Goal: Transaction & Acquisition: Purchase product/service

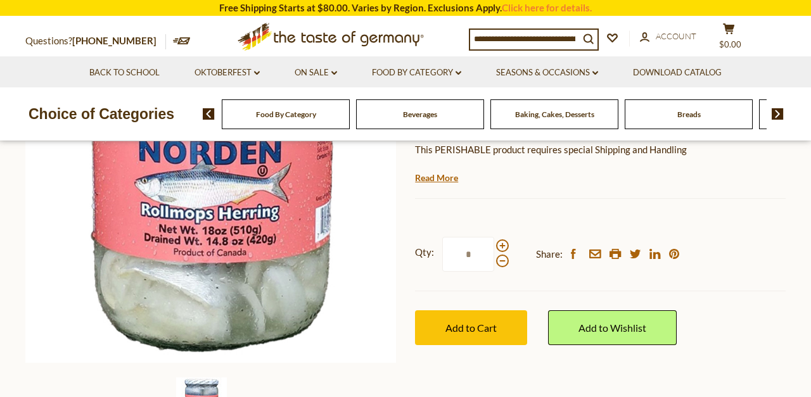
scroll to position [223, 0]
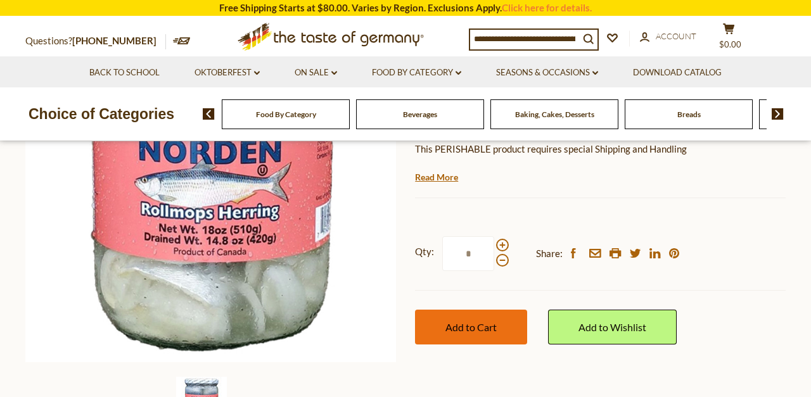
click at [507, 310] on button "Add to Cart" at bounding box center [471, 327] width 112 height 35
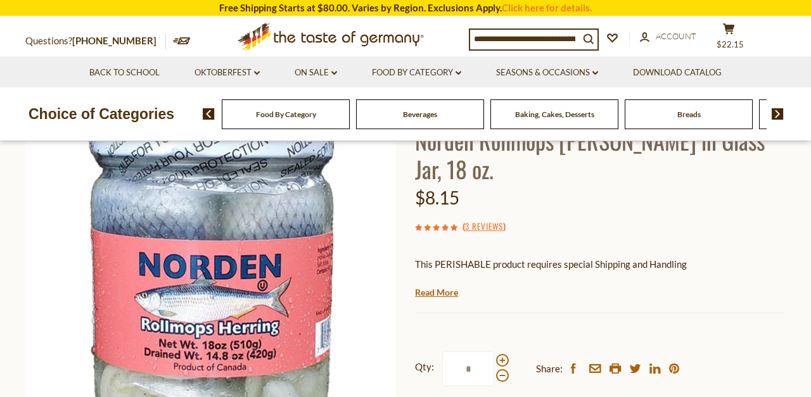
scroll to position [112, 0]
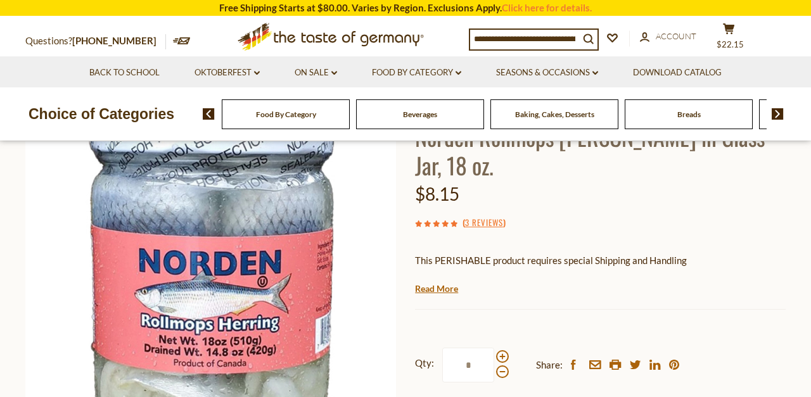
click at [476, 35] on input at bounding box center [524, 39] width 109 height 18
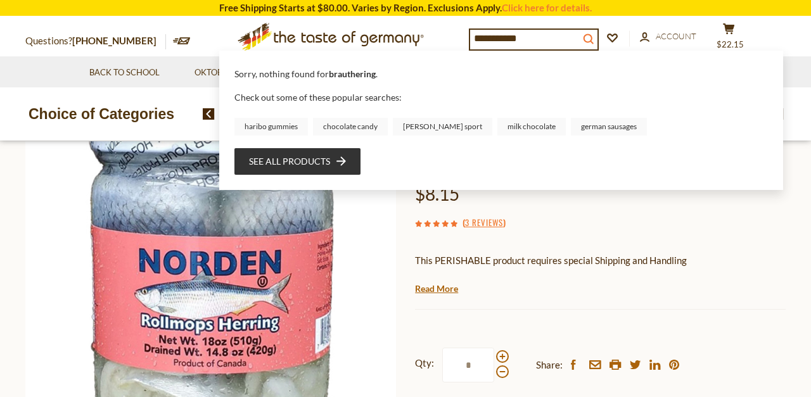
type input "**********"
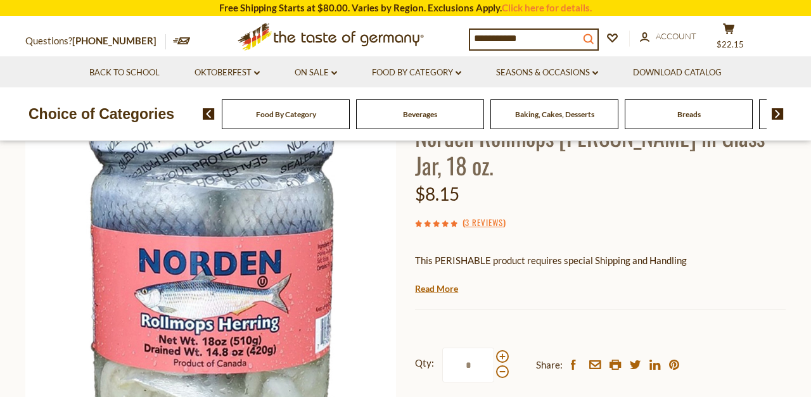
click at [594, 41] on icon "submit" at bounding box center [589, 39] width 10 height 10
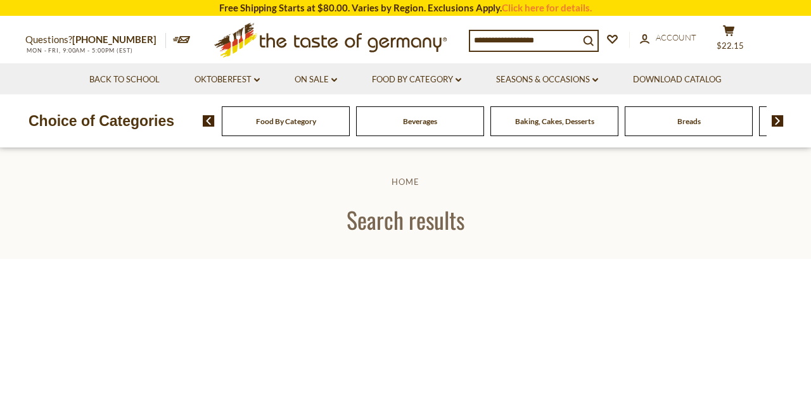
type input "**********"
click at [324, 127] on div "Food By Category" at bounding box center [286, 121] width 128 height 30
click at [301, 122] on span "Food By Category" at bounding box center [286, 122] width 60 height 10
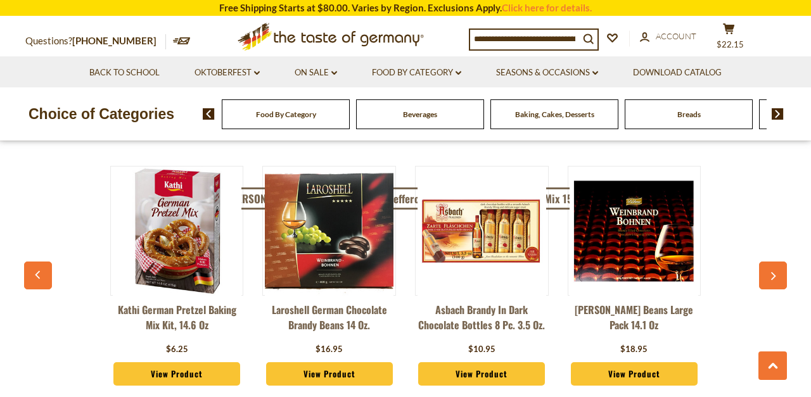
scroll to position [3136, 0]
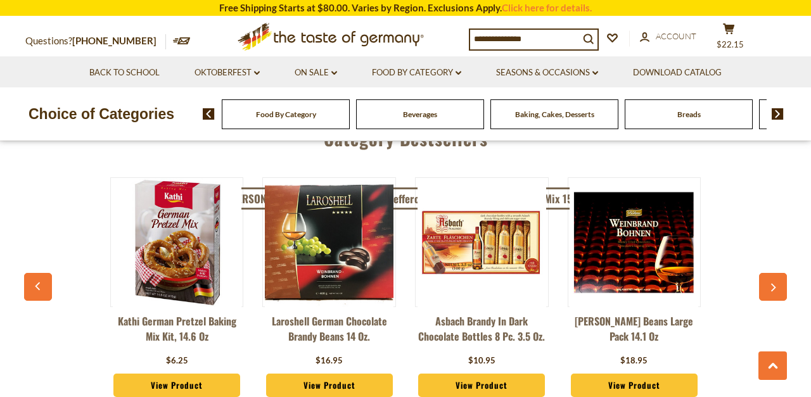
click at [777, 273] on button "button" at bounding box center [773, 287] width 28 height 28
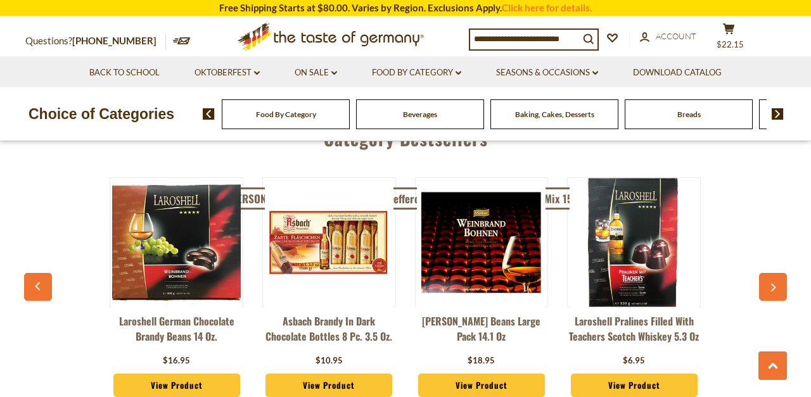
click at [777, 273] on button "button" at bounding box center [773, 287] width 28 height 28
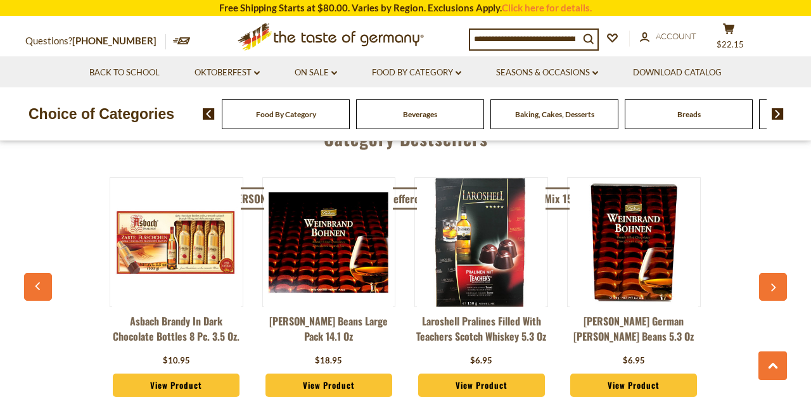
click at [777, 273] on button "button" at bounding box center [773, 287] width 28 height 28
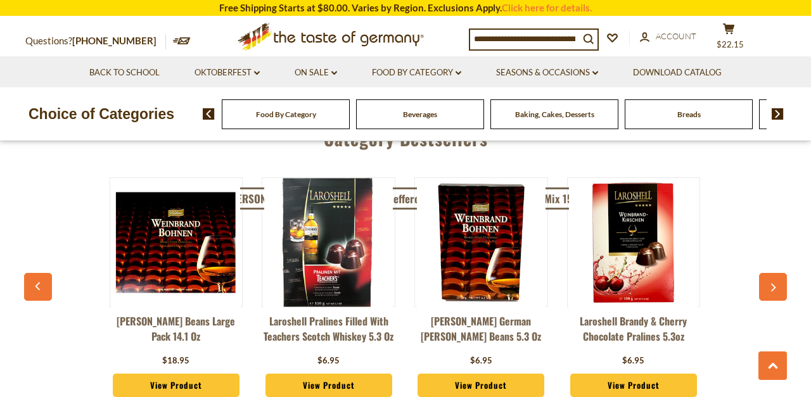
click at [777, 273] on button "button" at bounding box center [773, 287] width 28 height 28
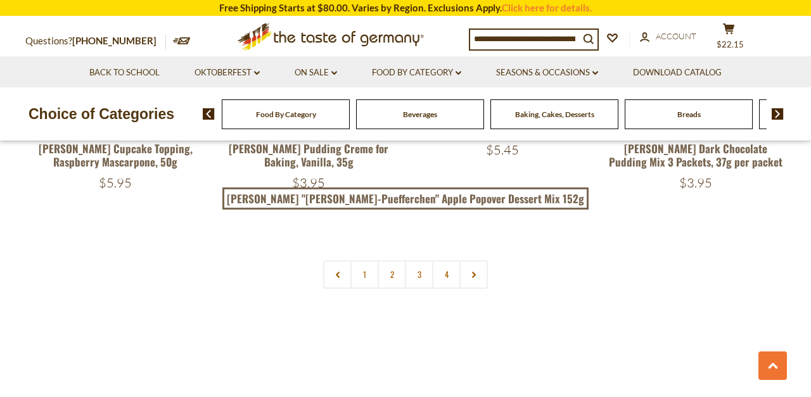
scroll to position [2841, 0]
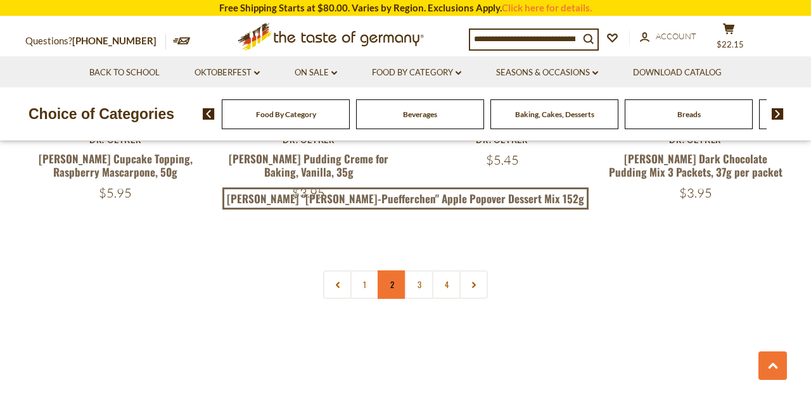
click at [400, 271] on link "2" at bounding box center [392, 285] width 29 height 29
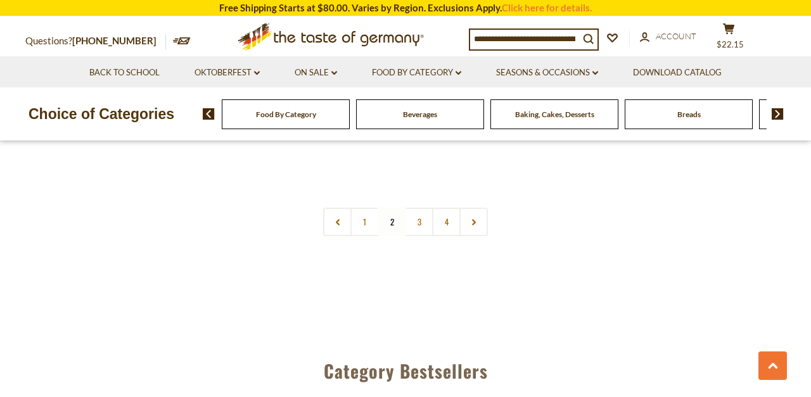
scroll to position [2933, 0]
click at [421, 206] on link "3" at bounding box center [419, 220] width 29 height 29
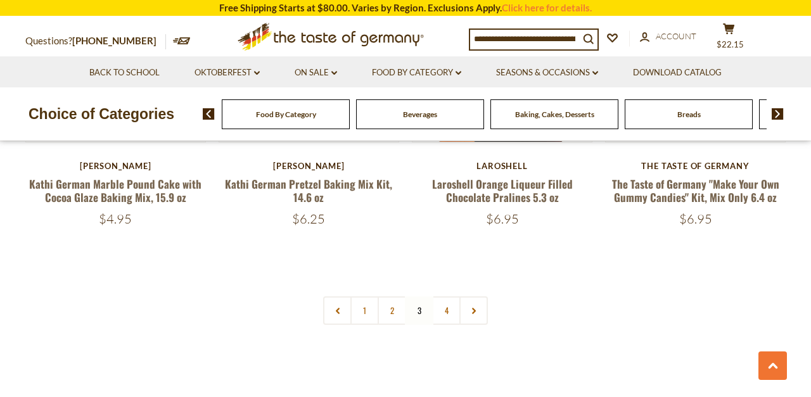
scroll to position [2818, 0]
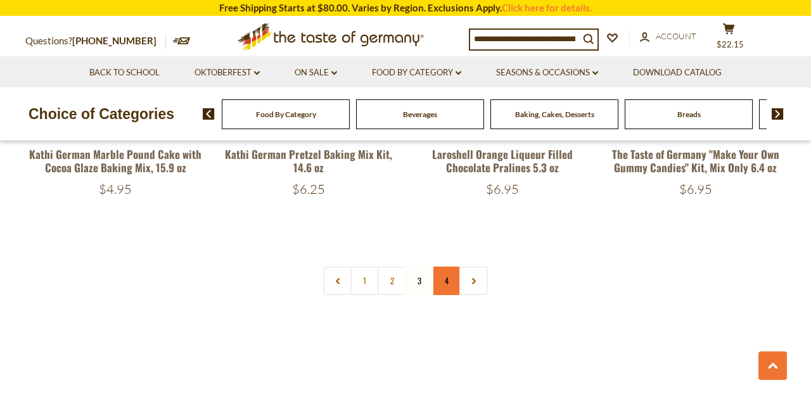
click at [442, 274] on link "4" at bounding box center [446, 281] width 29 height 29
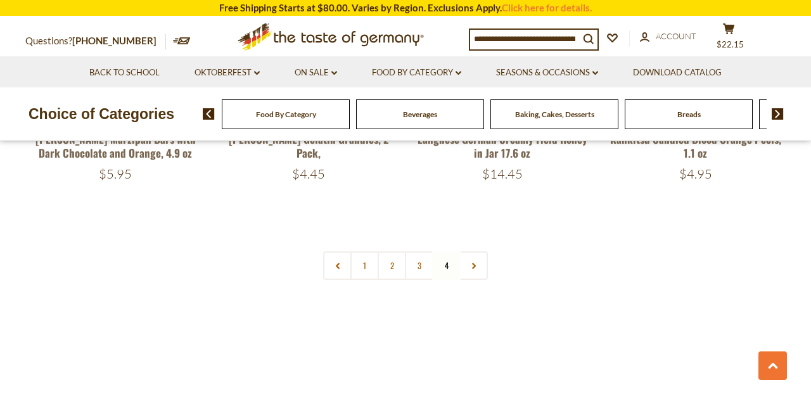
scroll to position [1914, 0]
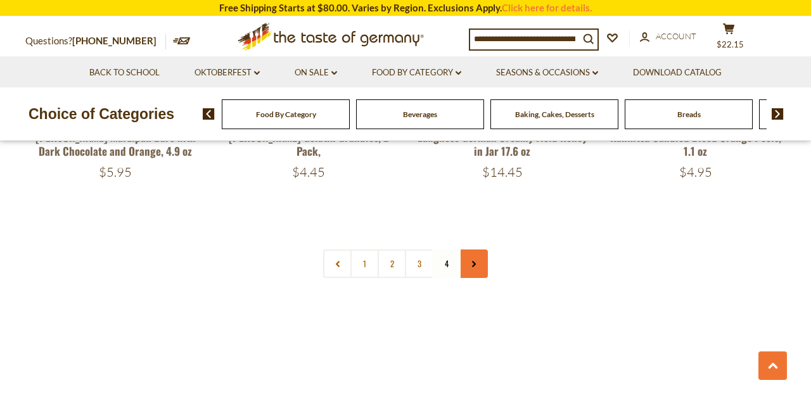
click at [477, 254] on link at bounding box center [473, 264] width 29 height 29
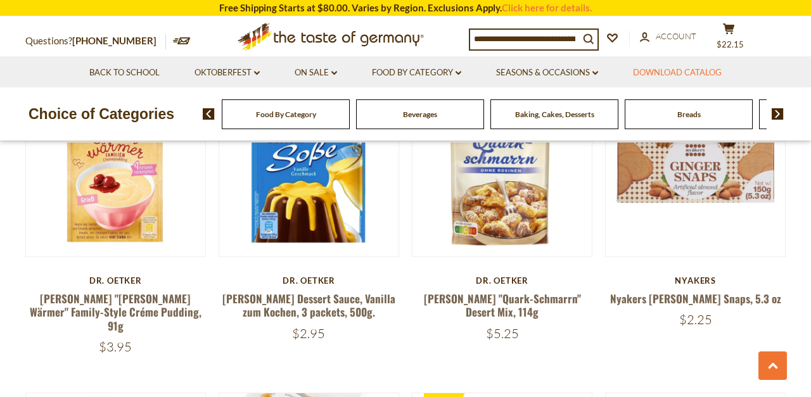
scroll to position [1115, 0]
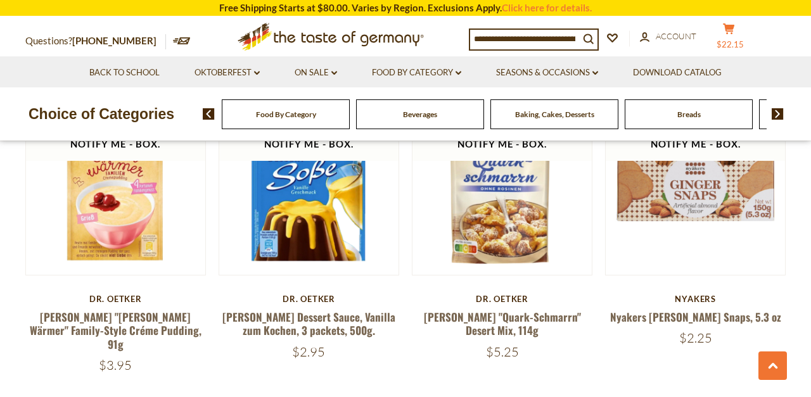
click at [740, 42] on span "$22.15" at bounding box center [730, 44] width 27 height 10
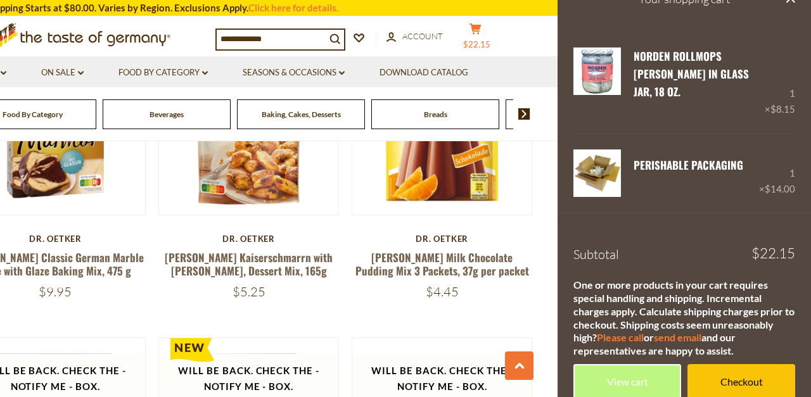
scroll to position [856, 0]
